Goal: Information Seeking & Learning: Learn about a topic

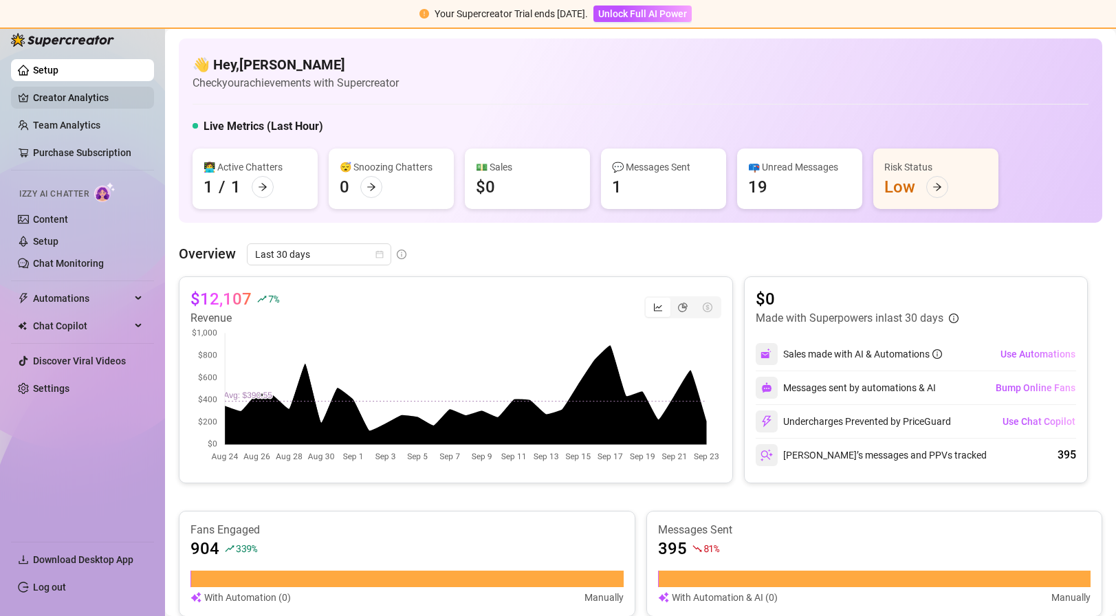
click at [87, 102] on link "Creator Analytics" at bounding box center [88, 98] width 110 height 22
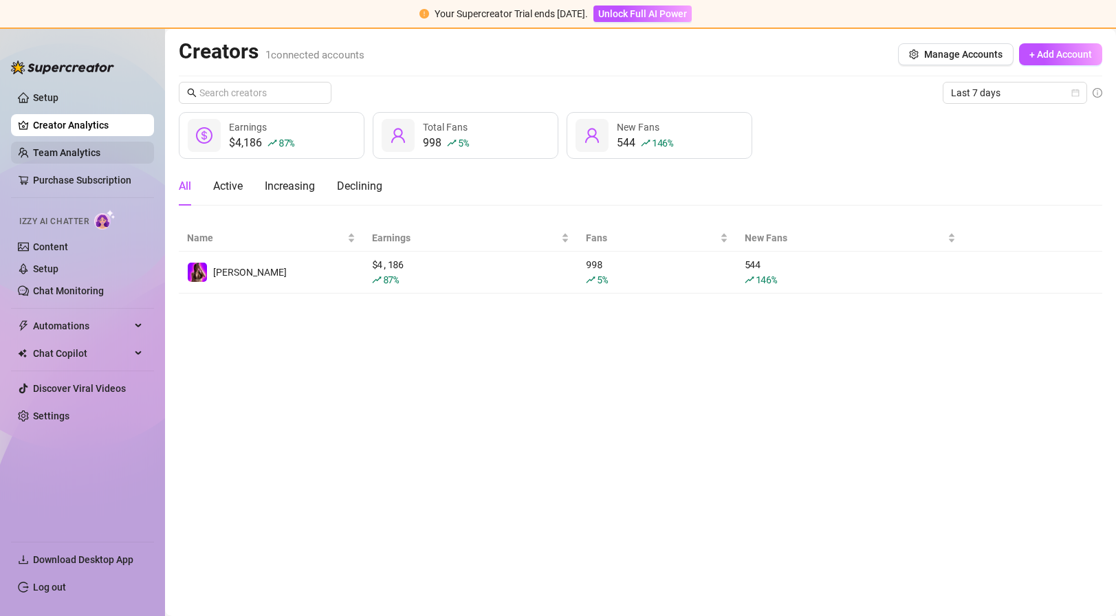
click at [100, 154] on link "Team Analytics" at bounding box center [66, 152] width 67 height 11
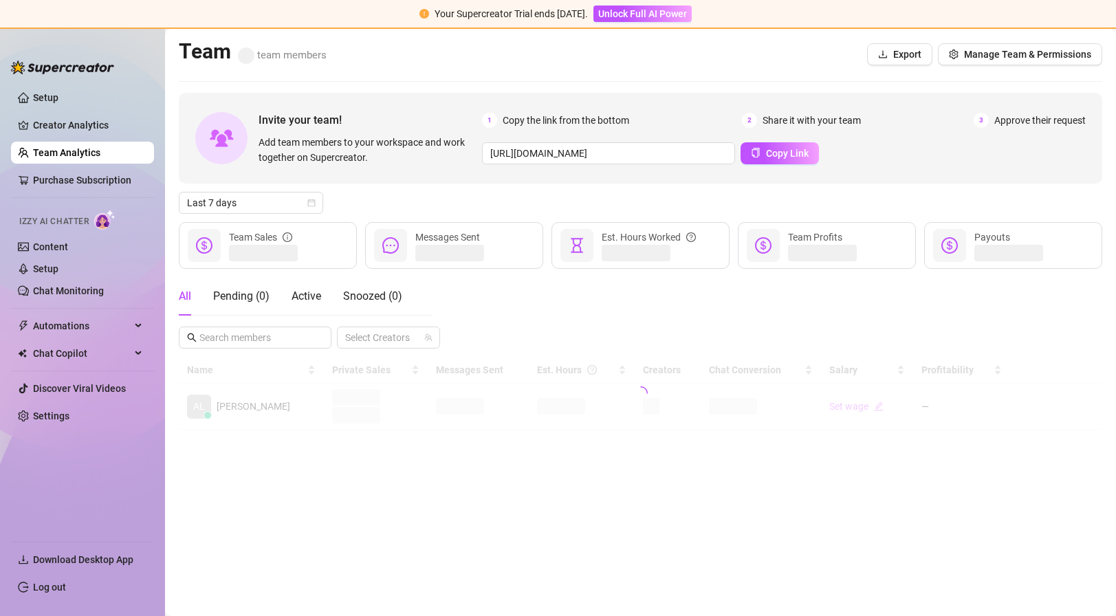
click at [100, 154] on link "Team Analytics" at bounding box center [66, 152] width 67 height 11
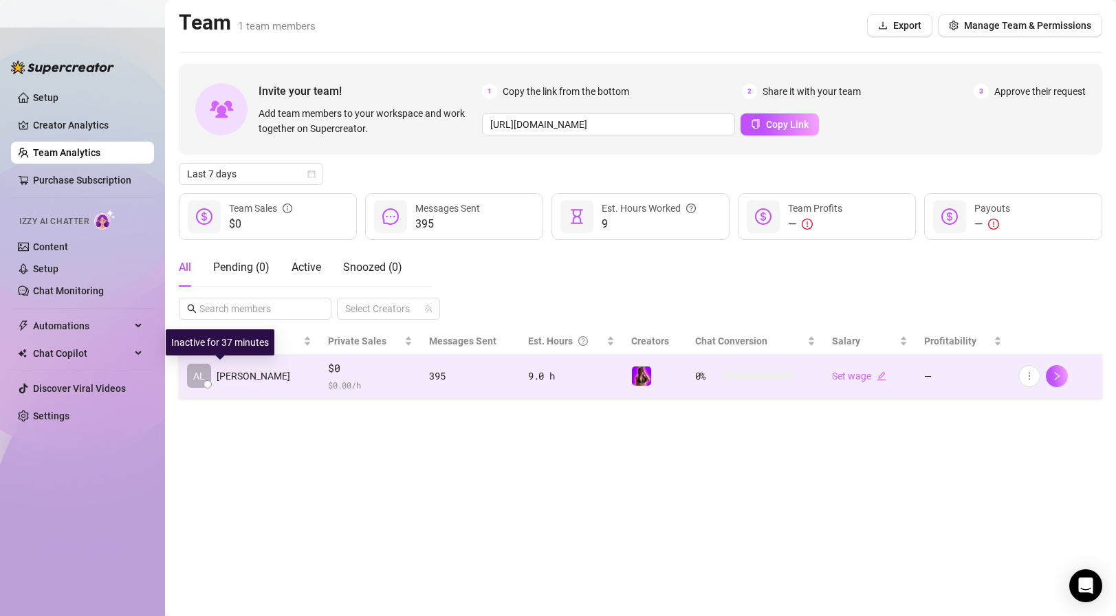
click at [240, 365] on div "AL [PERSON_NAME]" at bounding box center [238, 376] width 103 height 24
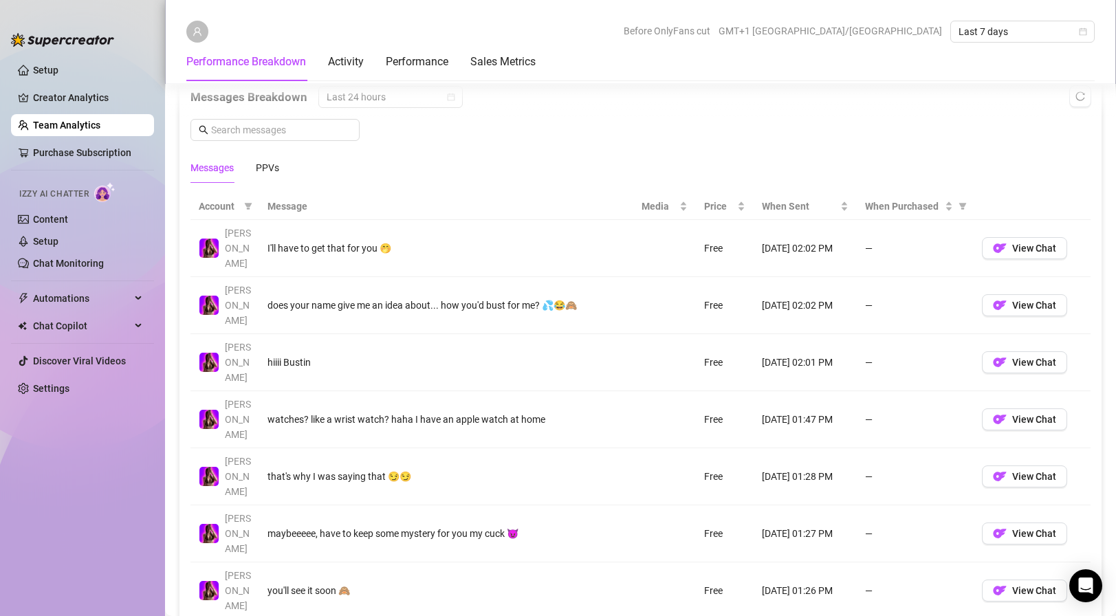
scroll to position [915, 0]
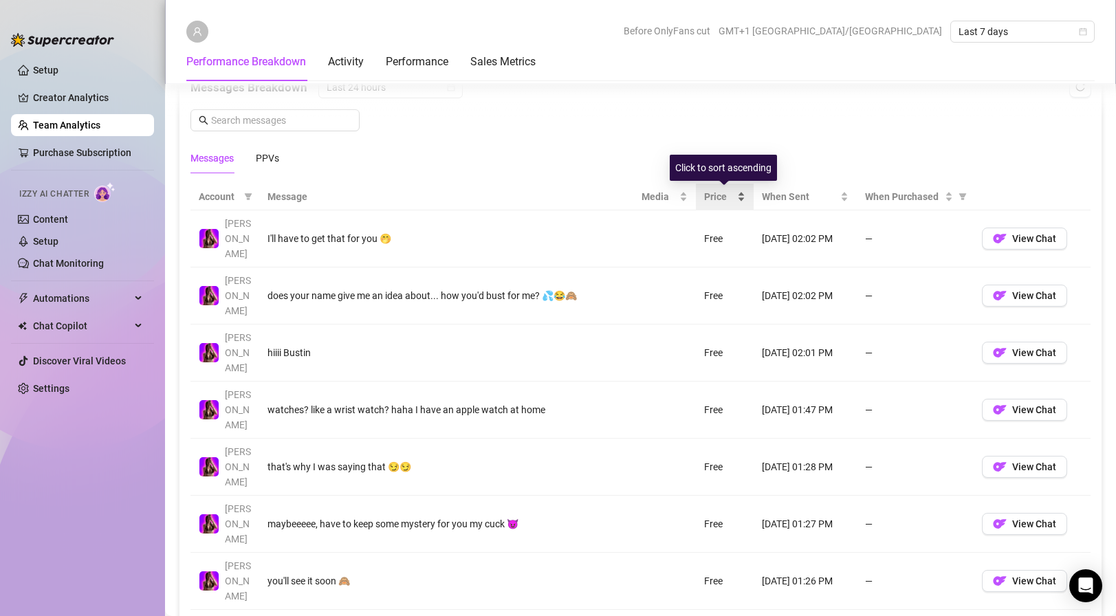
click at [719, 194] on span "Price" at bounding box center [719, 196] width 30 height 15
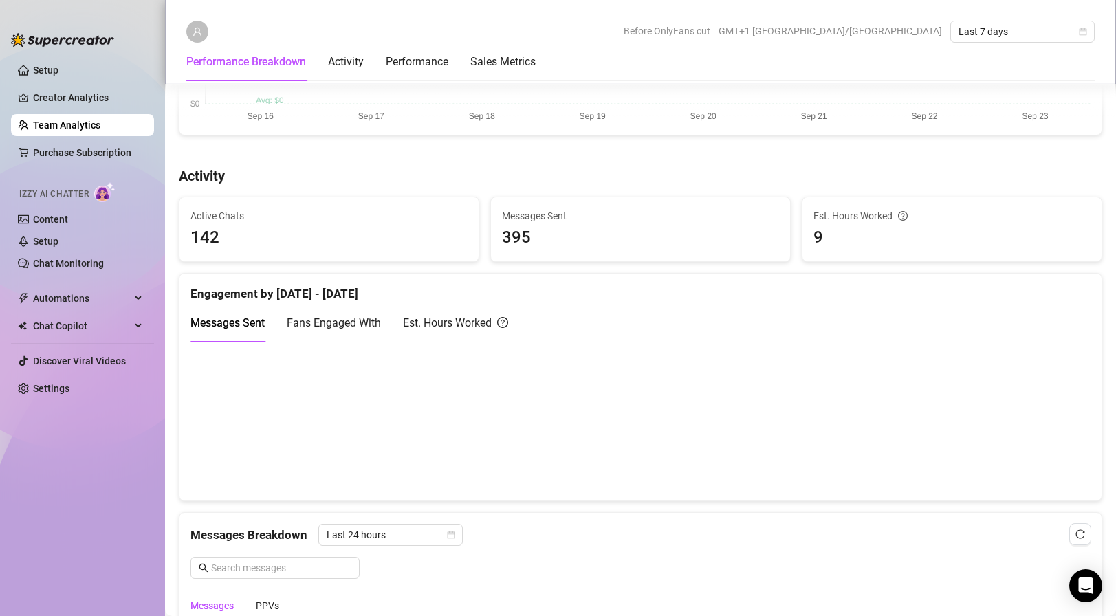
scroll to position [493, 0]
